Goal: Manage account settings

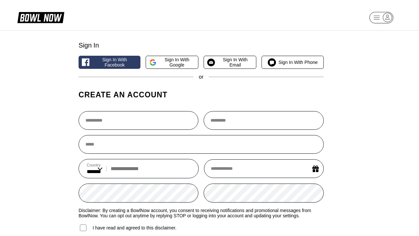
select select "**"
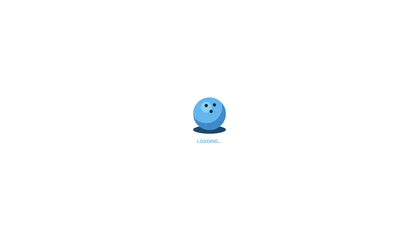
type input "**********"
click at [118, 208] on div "LOADING..." at bounding box center [209, 118] width 419 height 236
select select "**"
